Goal: Check status

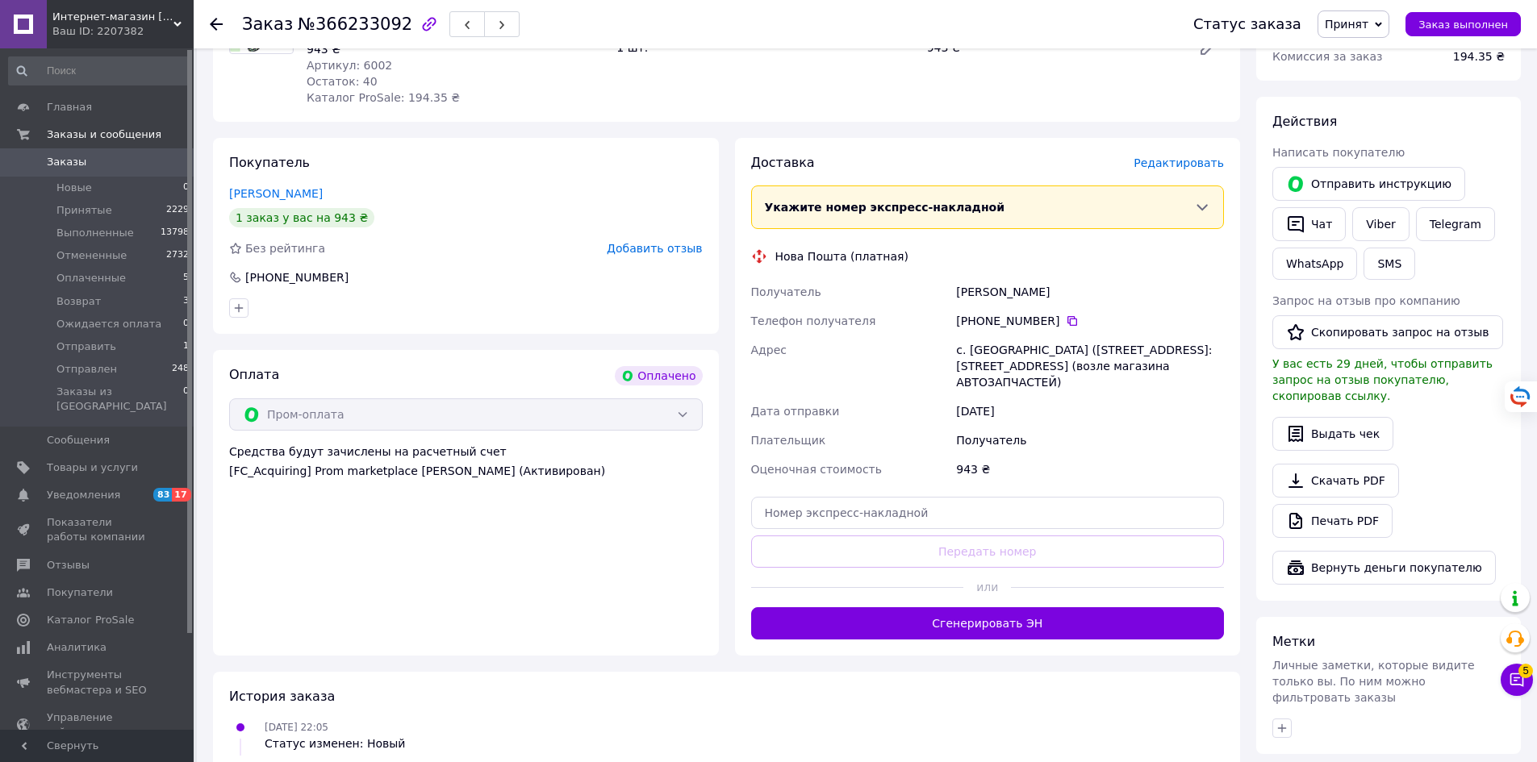
scroll to position [242, 0]
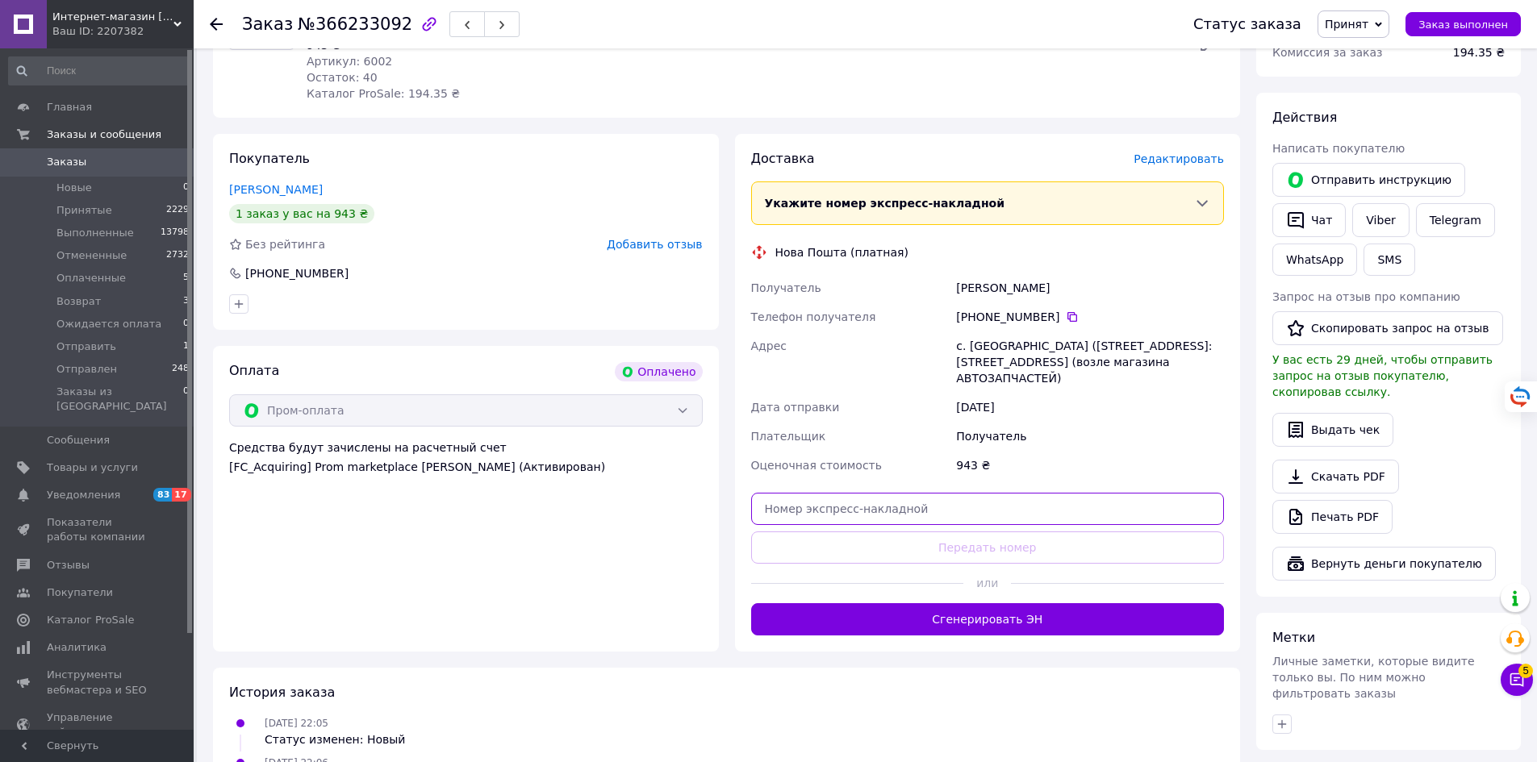
click at [908, 507] on input "text" at bounding box center [988, 509] width 474 height 32
paste input "20451269151322"
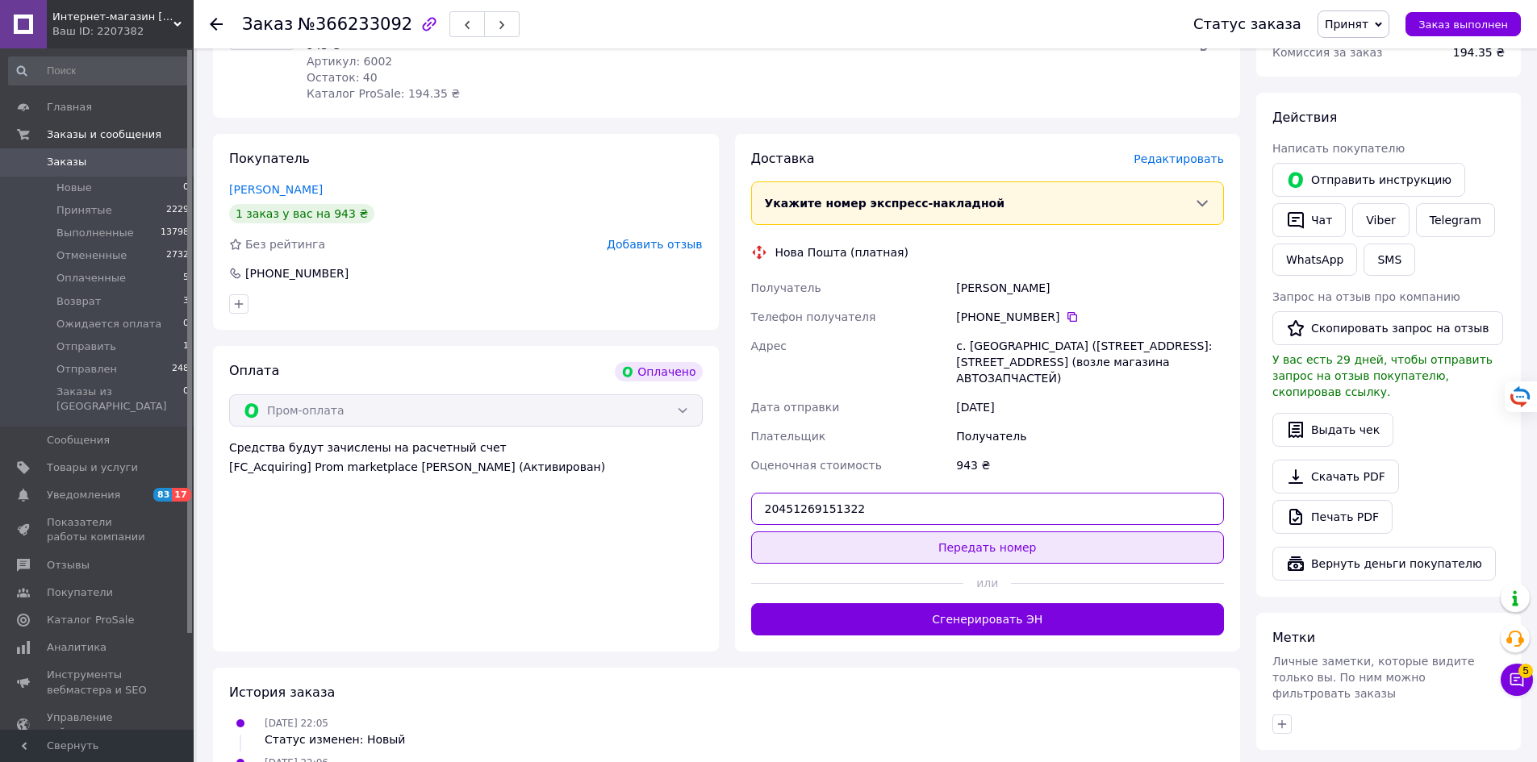
type input "20451269151322"
click at [946, 547] on button "Передать номер" at bounding box center [988, 548] width 474 height 32
